Goal: Navigation & Orientation: Find specific page/section

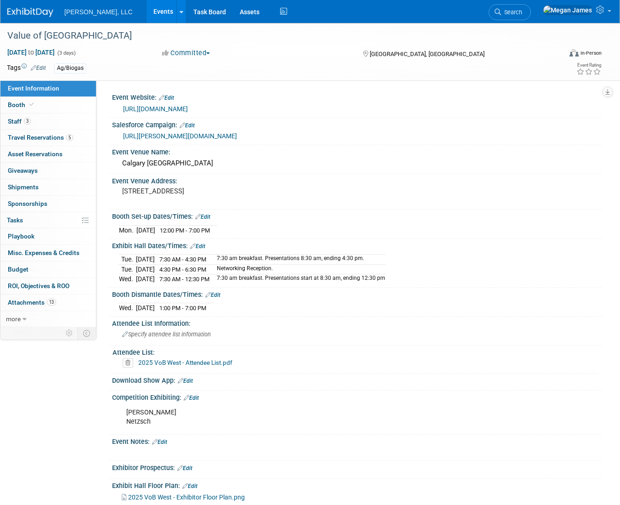
select select "Ag/Biogas"
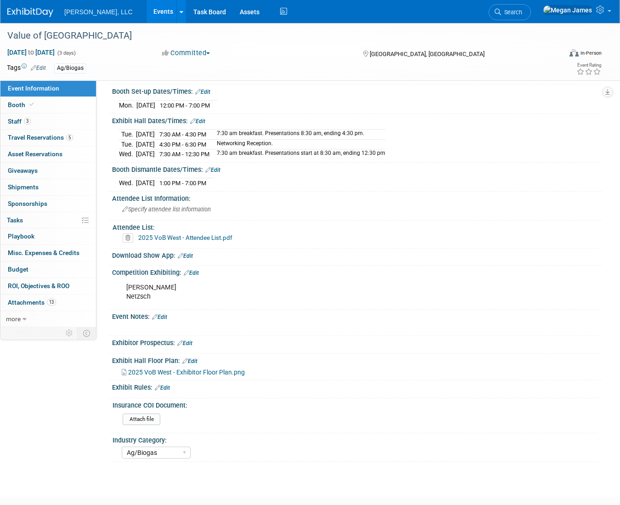
click at [147, 10] on link "Events" at bounding box center [164, 11] width 34 height 23
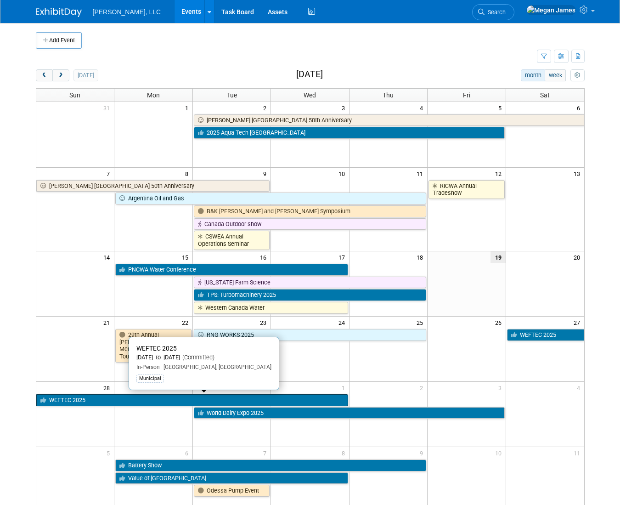
click at [122, 398] on link "WEFTEC 2025" at bounding box center [192, 400] width 312 height 12
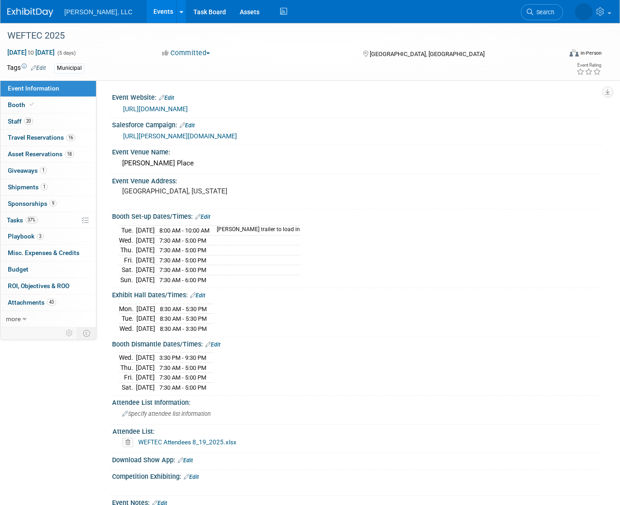
select select "Municipal"
click at [50, 201] on span "9" at bounding box center [53, 203] width 7 height 7
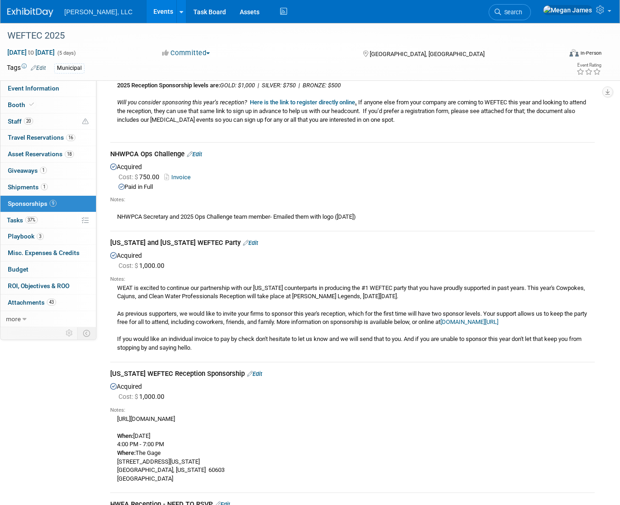
scroll to position [668, 0]
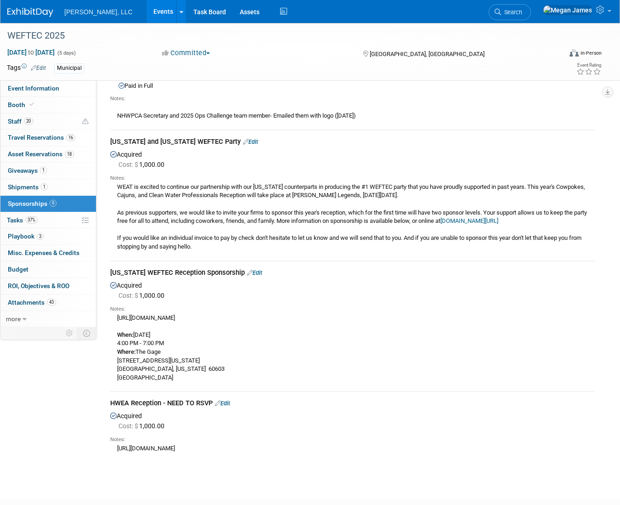
click at [170, 317] on div "https://www.scwaters.org/event/2025WEFTECReception When: Monday, September 29, …" at bounding box center [352, 347] width 485 height 69
copy div "https://www.scwaters.org/event/2025WEFTECReception"
click at [531, 0] on li "Search" at bounding box center [510, 11] width 42 height 23
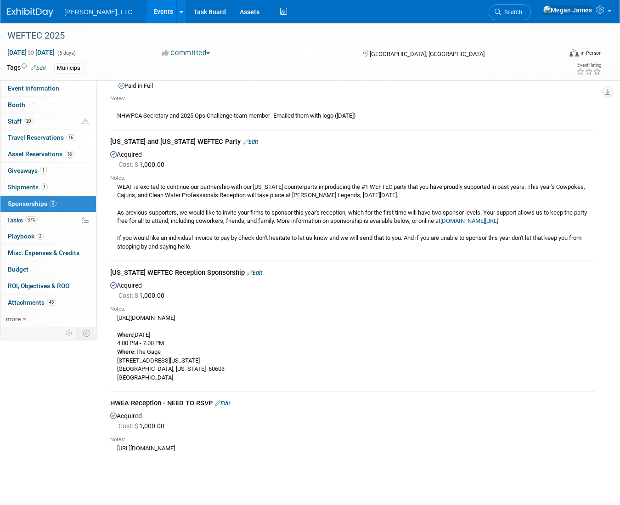
click at [147, 10] on link "Events" at bounding box center [164, 11] width 34 height 23
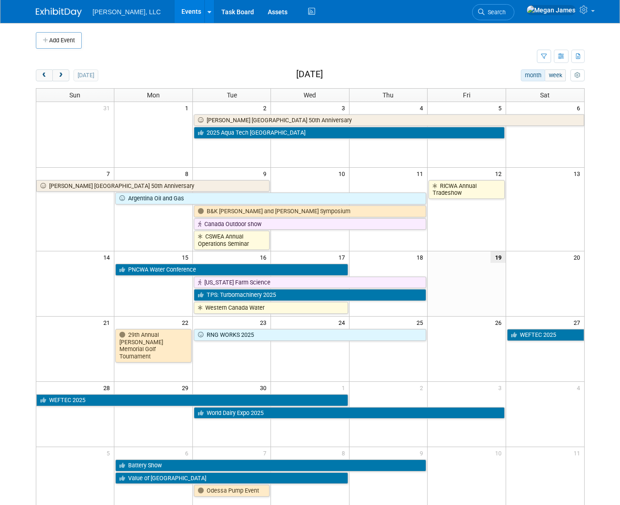
click at [175, 13] on link "Events" at bounding box center [192, 11] width 34 height 23
click at [66, 73] on button "next" at bounding box center [60, 75] width 17 height 12
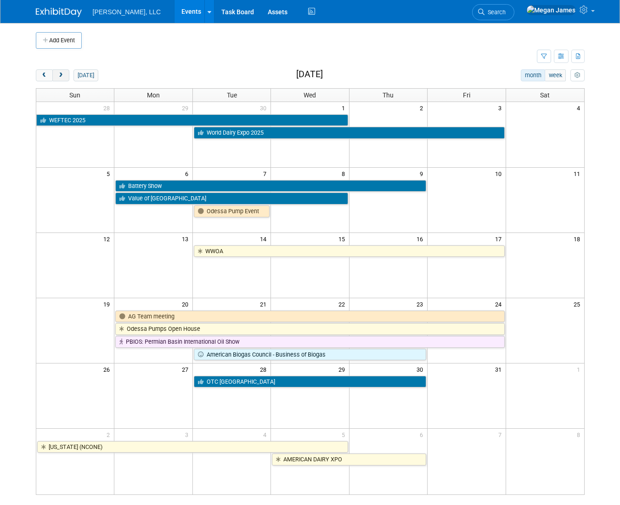
click at [66, 73] on button "next" at bounding box center [60, 75] width 17 height 12
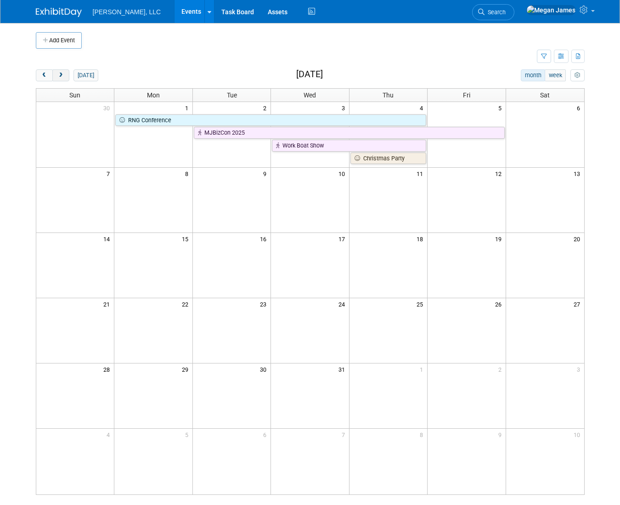
click at [66, 73] on button "next" at bounding box center [60, 75] width 17 height 12
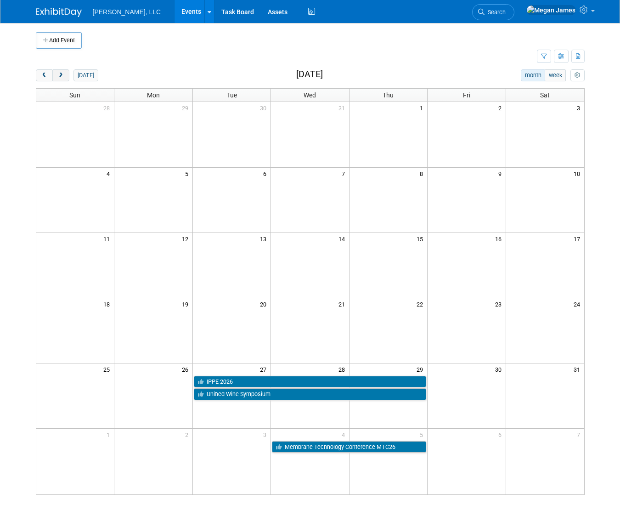
click at [66, 73] on button "next" at bounding box center [60, 75] width 17 height 12
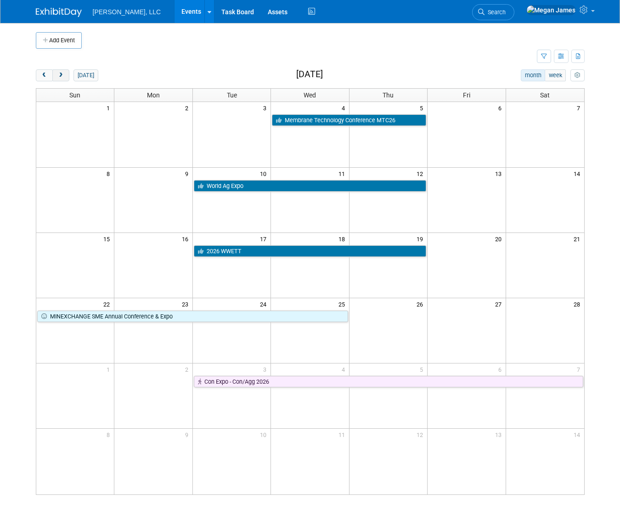
click at [66, 73] on button "next" at bounding box center [60, 75] width 17 height 12
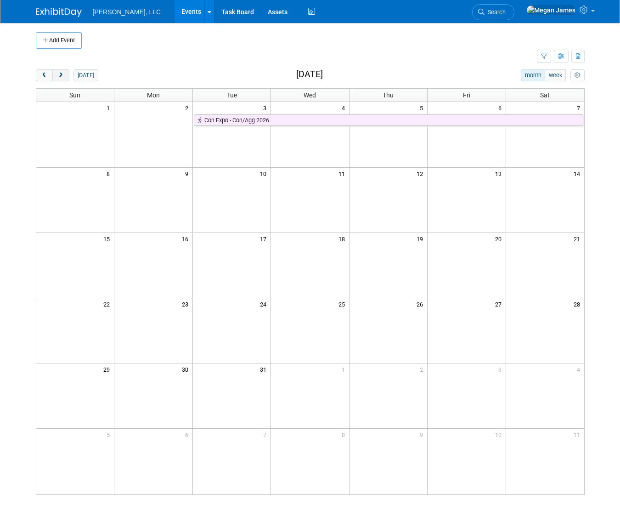
click at [66, 73] on button "next" at bounding box center [60, 75] width 17 height 12
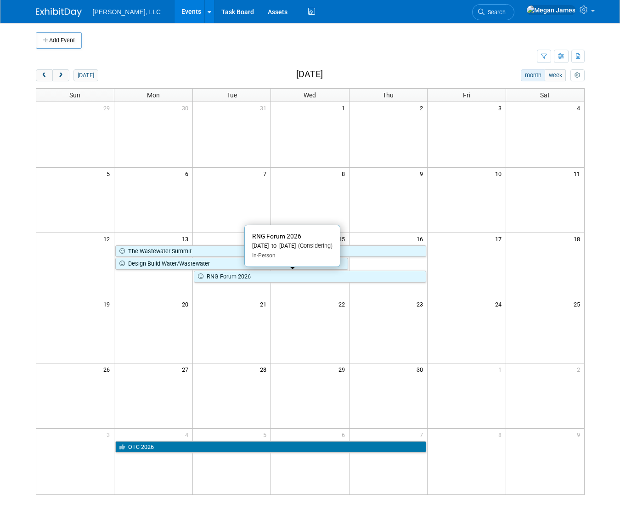
drag, startPoint x: 248, startPoint y: 275, endPoint x: 255, endPoint y: 274, distance: 7.5
click at [248, 275] on link "RNG Forum 2026" at bounding box center [310, 277] width 232 height 12
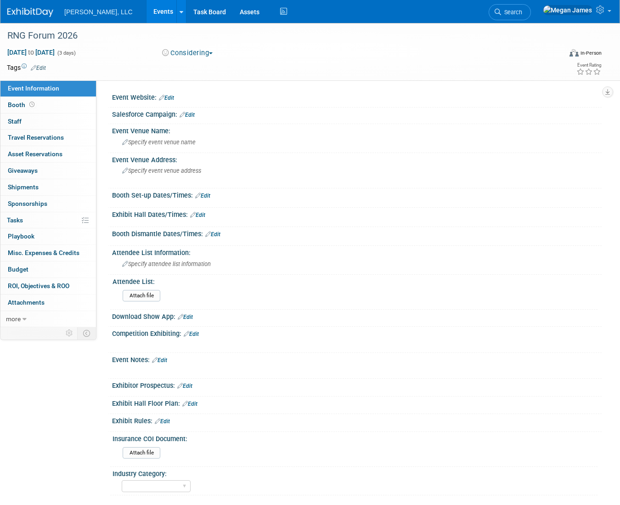
click at [74, 102] on link "Booth" at bounding box center [48, 105] width 96 height 16
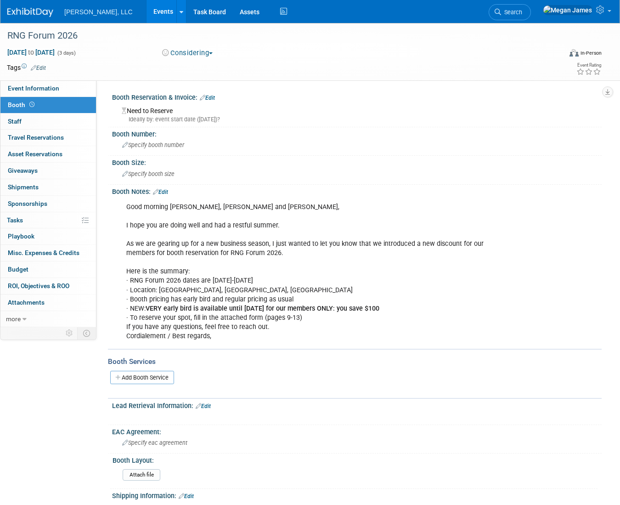
click at [166, 187] on div "Booth Notes: Edit" at bounding box center [357, 191] width 490 height 12
click at [165, 191] on link "Edit" at bounding box center [160, 192] width 15 height 6
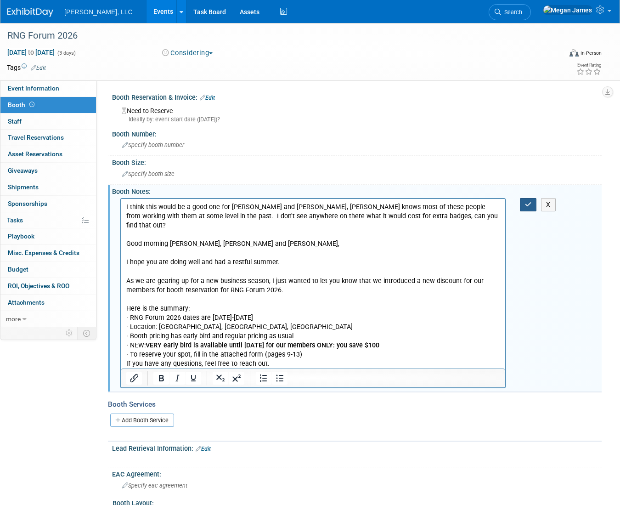
click at [533, 207] on button "button" at bounding box center [528, 204] width 17 height 13
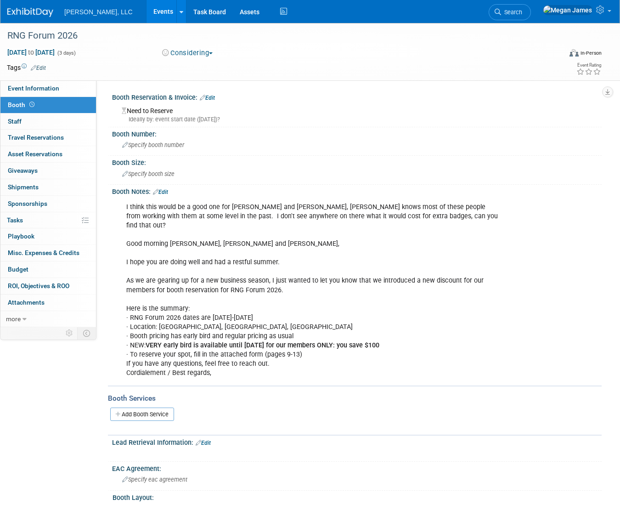
click at [147, 16] on link "Events" at bounding box center [164, 11] width 34 height 23
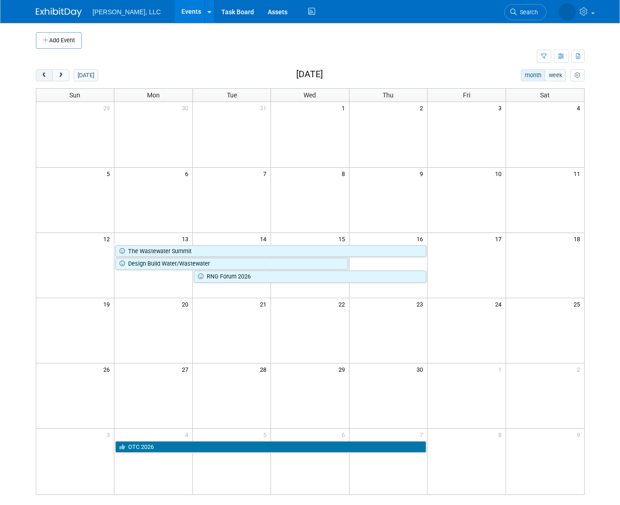
click at [39, 78] on button "prev" at bounding box center [44, 75] width 17 height 12
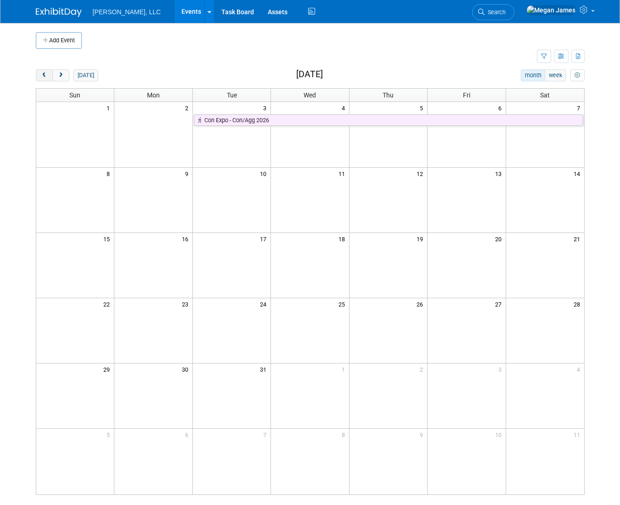
click at [39, 78] on button "prev" at bounding box center [44, 75] width 17 height 12
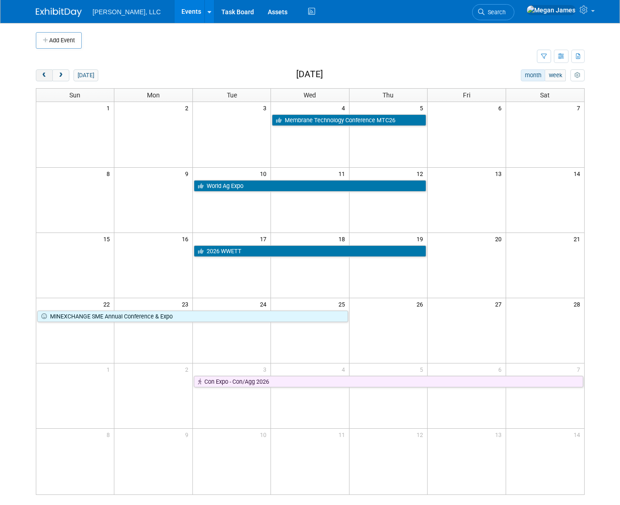
click at [39, 78] on button "prev" at bounding box center [44, 75] width 17 height 12
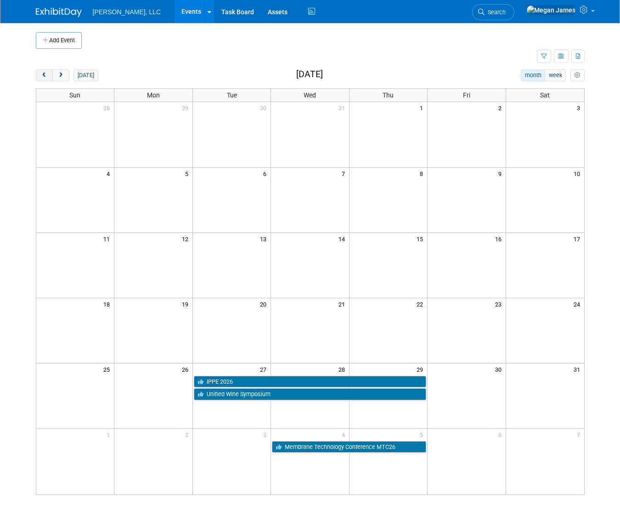
click at [40, 77] on button "prev" at bounding box center [44, 75] width 17 height 12
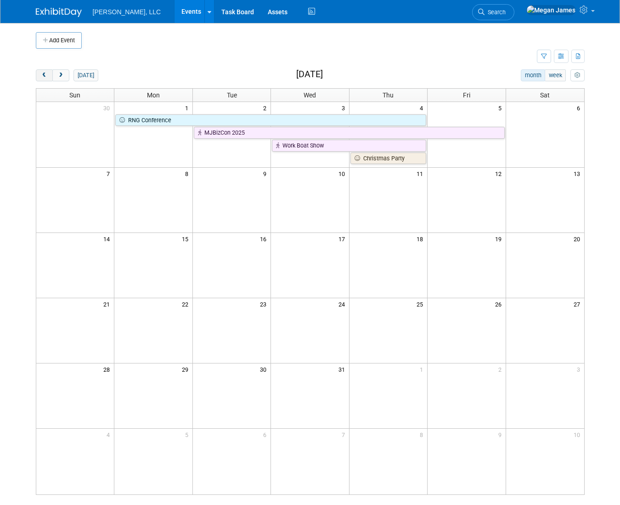
click at [40, 77] on button "prev" at bounding box center [44, 75] width 17 height 12
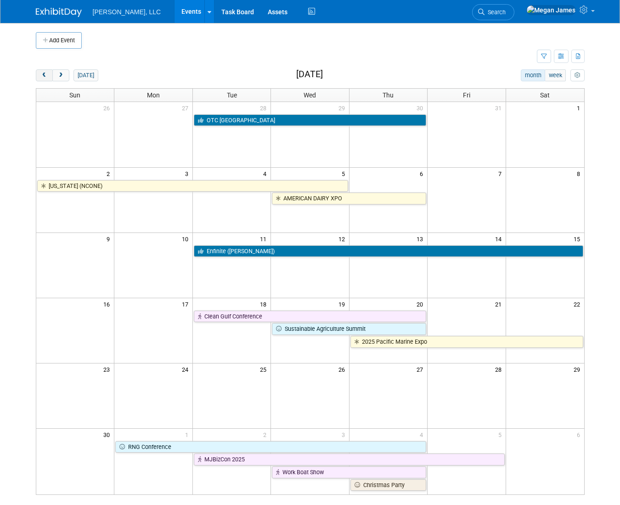
click at [40, 77] on button "prev" at bounding box center [44, 75] width 17 height 12
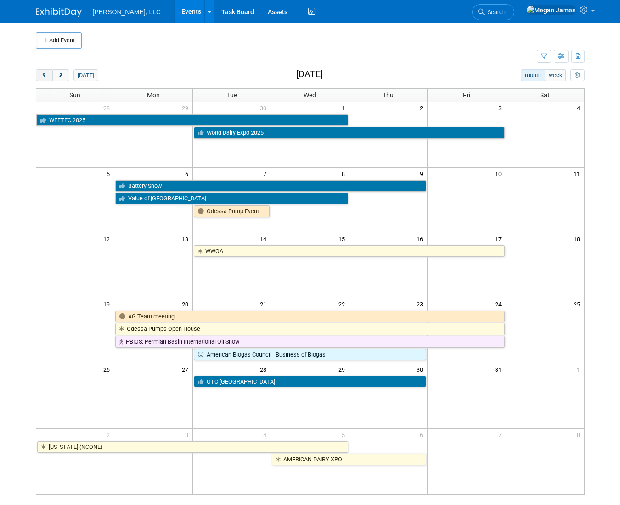
click at [40, 77] on button "prev" at bounding box center [44, 75] width 17 height 12
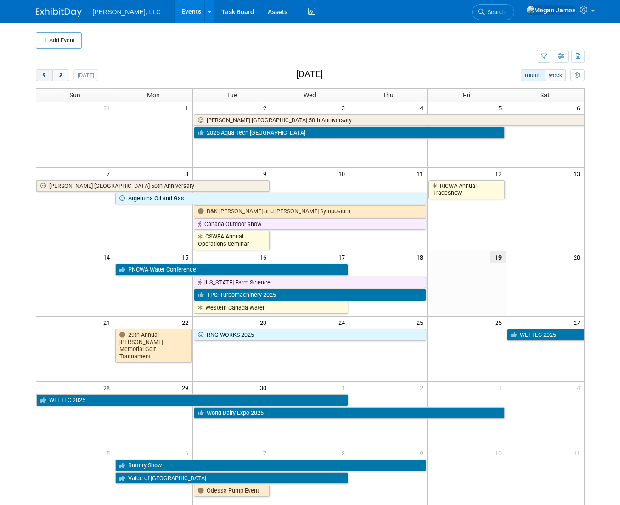
click at [41, 78] on span "prev" at bounding box center [44, 76] width 7 height 6
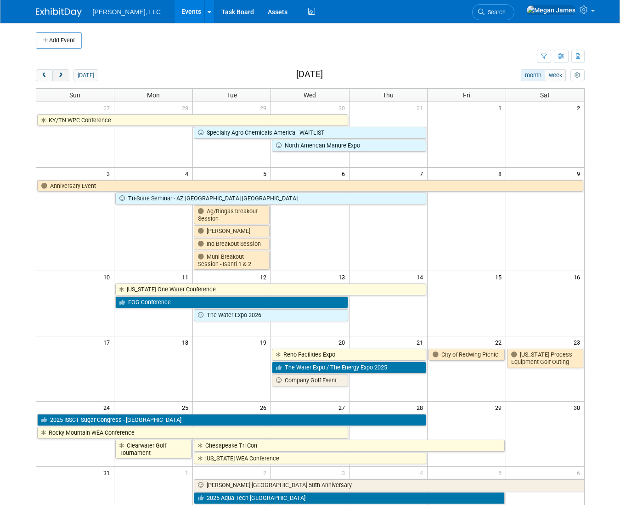
click at [64, 78] on button "next" at bounding box center [60, 75] width 17 height 12
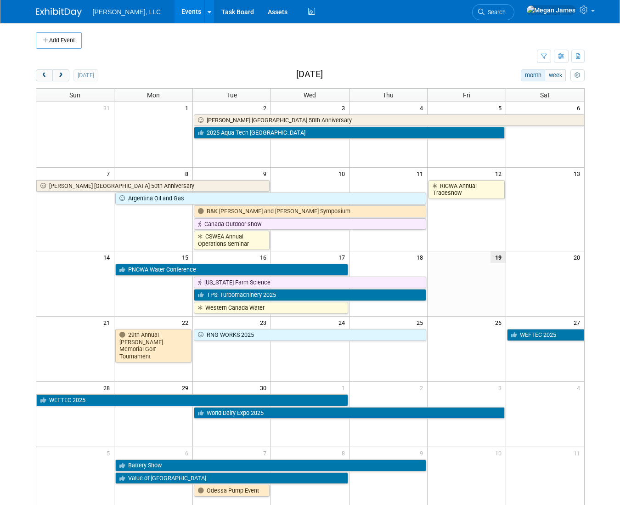
drag, startPoint x: 692, startPoint y: 427, endPoint x: 724, endPoint y: 462, distance: 47.5
